Goal: Submit feedback/report problem

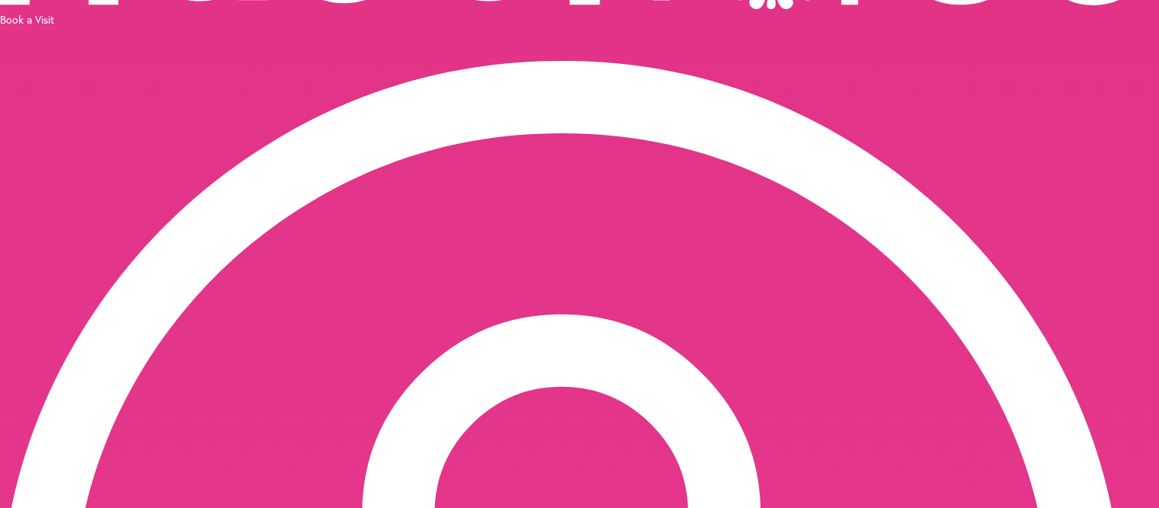
scroll to position [113, 0]
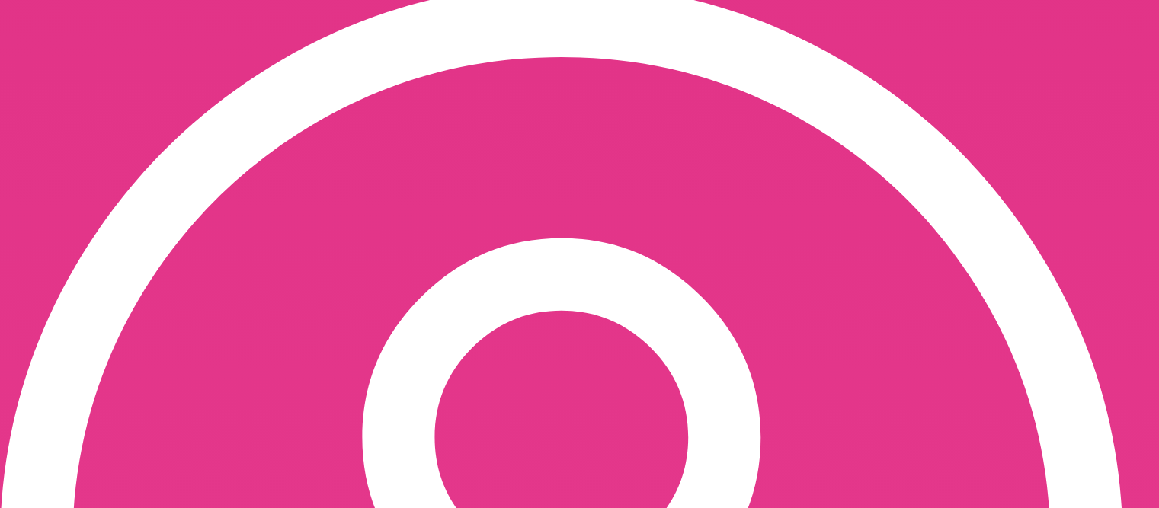
scroll to position [265, 0]
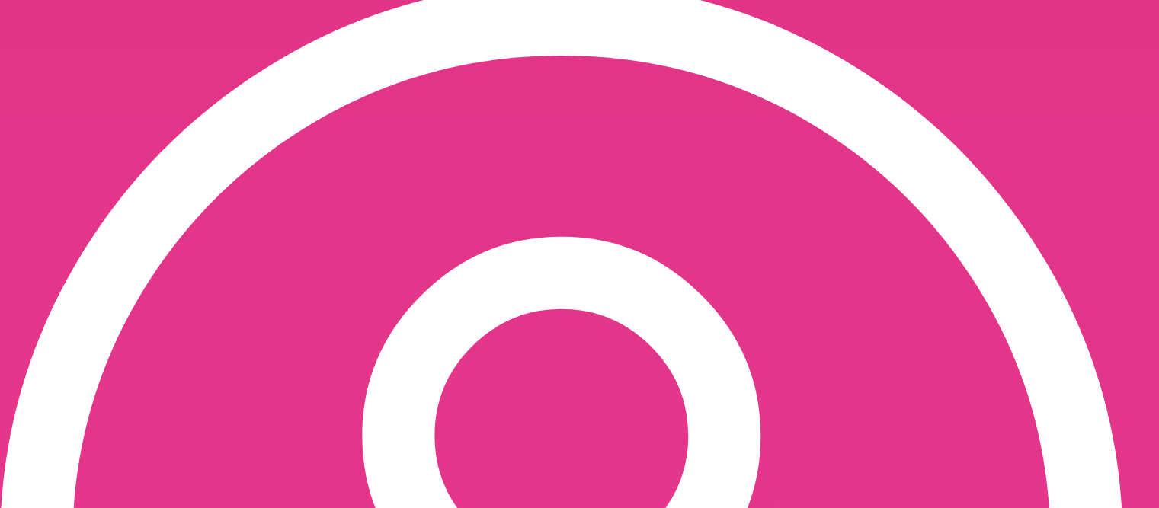
type input "**********"
